Goal: Find specific page/section: Find specific page/section

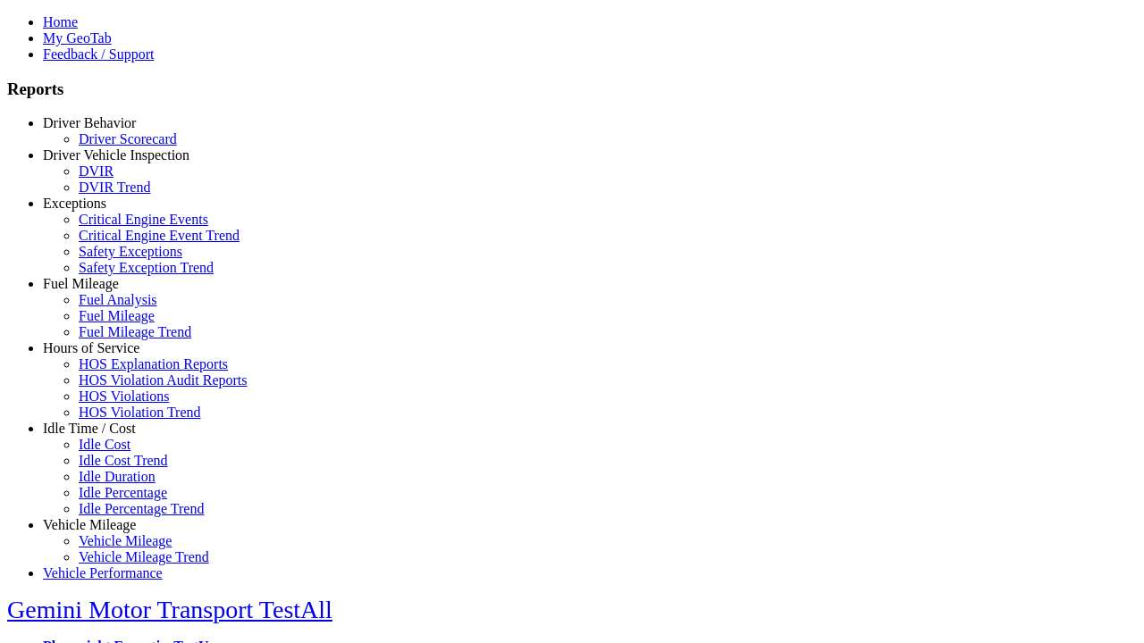
click at [103, 163] on link "Driver Vehicle Inspection" at bounding box center [116, 154] width 147 height 15
click at [113, 179] on link "DVIR" at bounding box center [96, 171] width 35 height 15
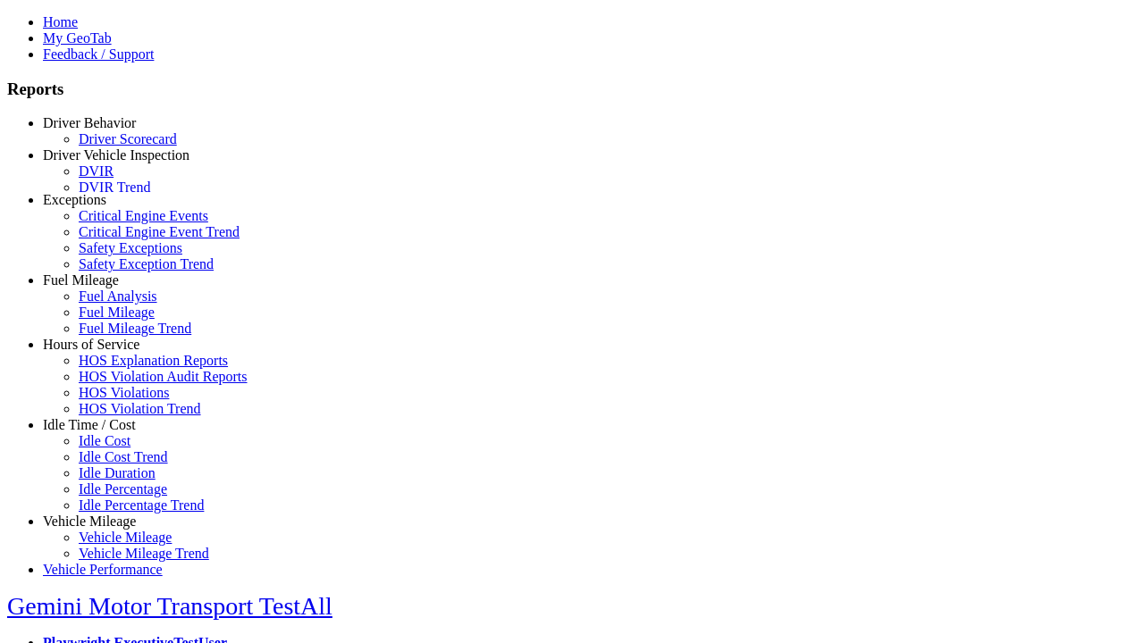
scroll to position [4, 0]
